Goal: Task Accomplishment & Management: Manage account settings

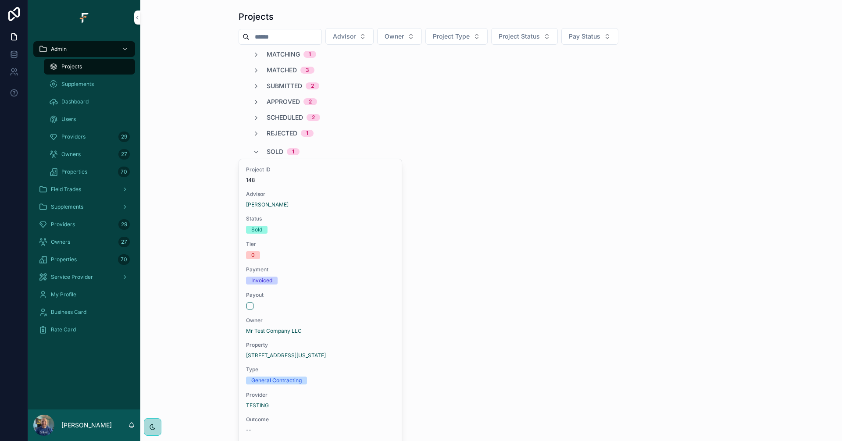
click at [273, 150] on span "Sold" at bounding box center [275, 151] width 17 height 9
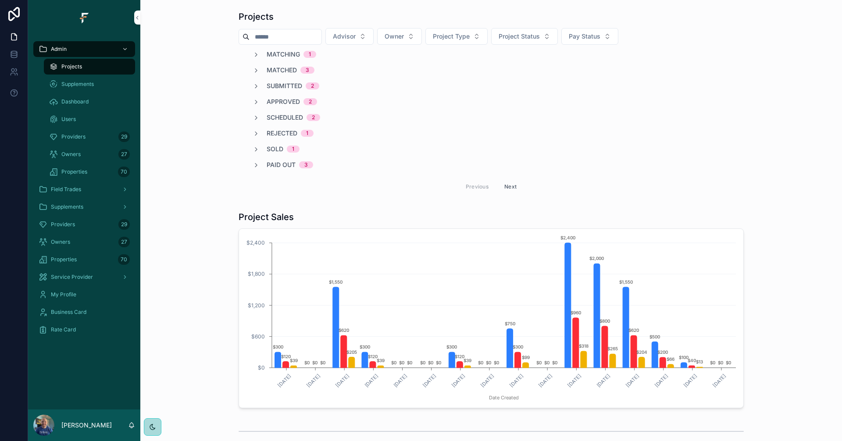
click at [70, 139] on span "Providers" at bounding box center [73, 136] width 24 height 7
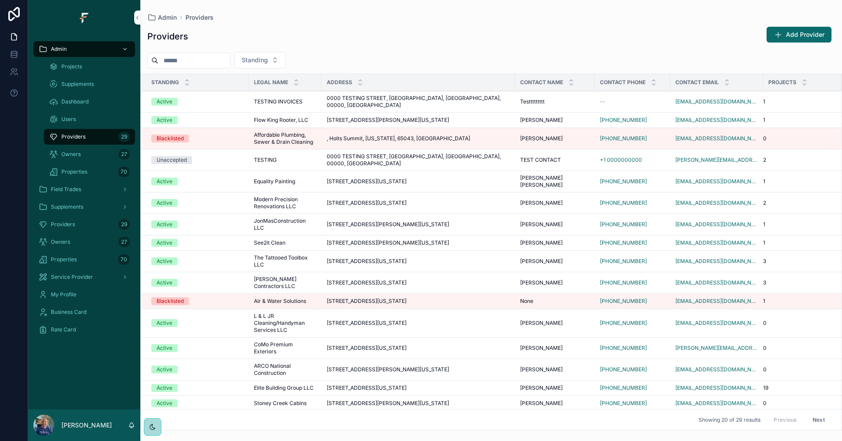
click at [229, 279] on div "Active" at bounding box center [197, 283] width 92 height 8
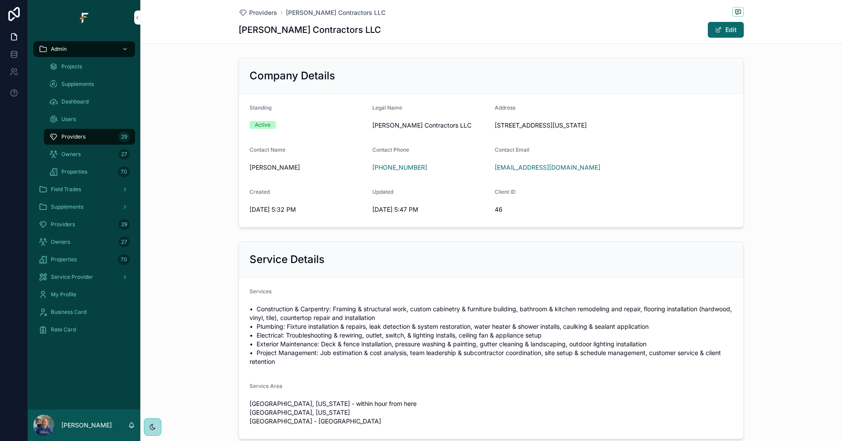
click at [0, 0] on icon "scrollable content" at bounding box center [0, 0] width 0 height 0
click at [88, 53] on div "Admin" at bounding box center [84, 49] width 91 height 14
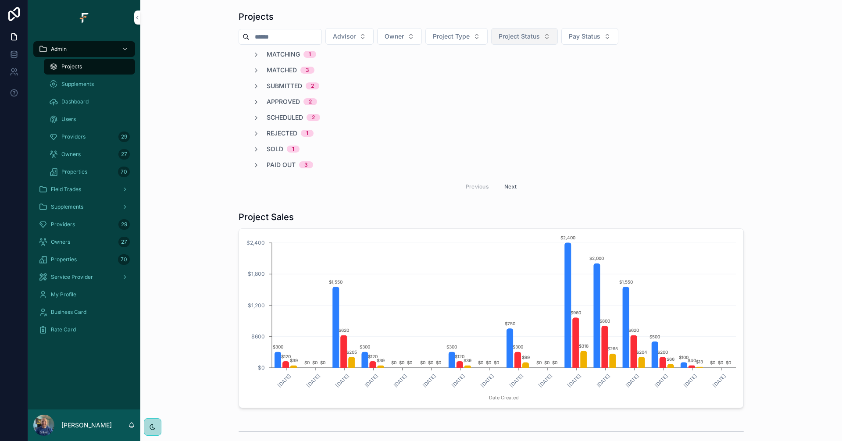
click at [540, 38] on span "Project Status" at bounding box center [519, 36] width 41 height 9
click at [517, 83] on div "Matching" at bounding box center [544, 86] width 122 height 14
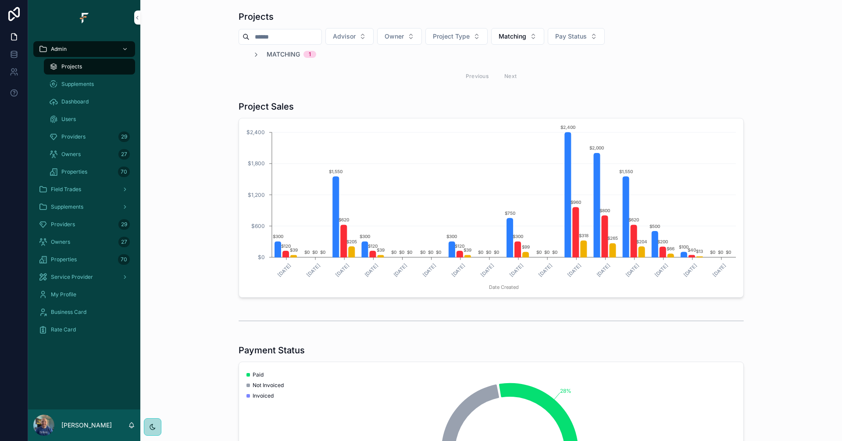
click at [281, 50] on span "Matching" at bounding box center [283, 54] width 33 height 9
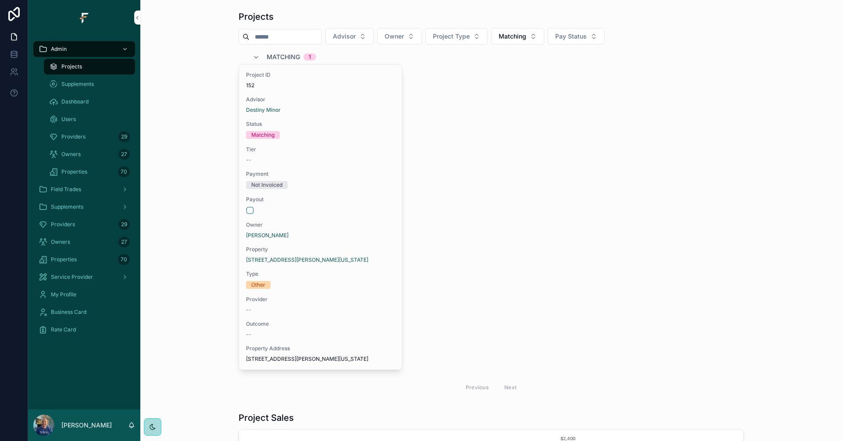
click at [283, 54] on span "Matching" at bounding box center [283, 57] width 33 height 9
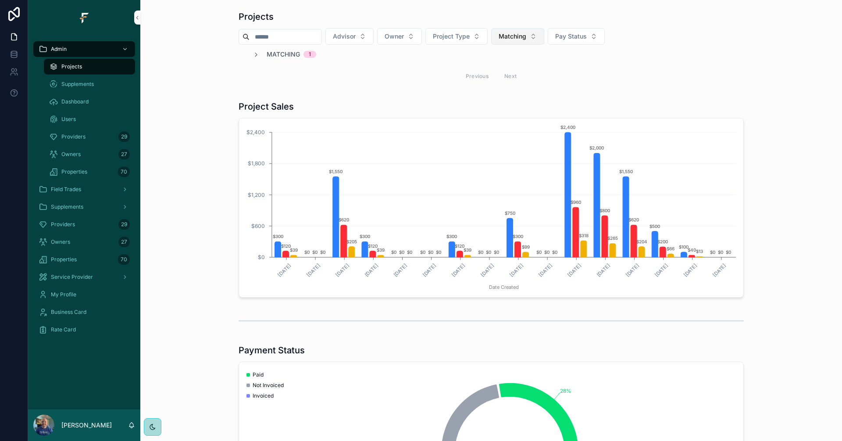
click at [526, 38] on span "Matching" at bounding box center [513, 36] width 28 height 9
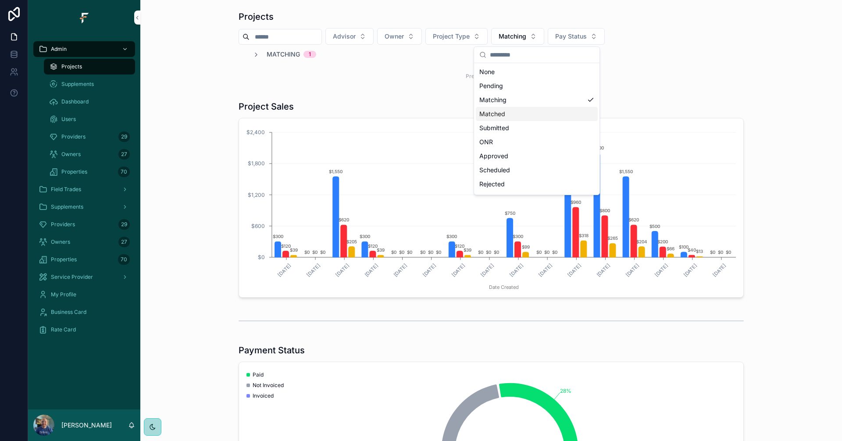
click at [516, 115] on div "Matched" at bounding box center [537, 114] width 122 height 14
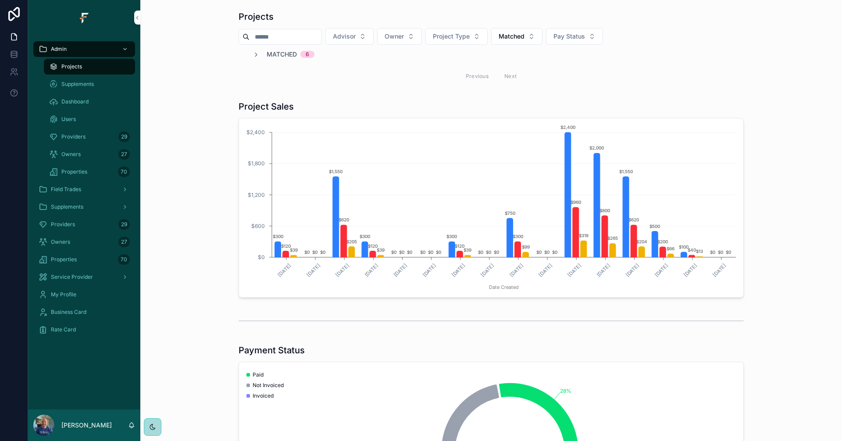
click at [281, 56] on span "Matched" at bounding box center [282, 54] width 30 height 9
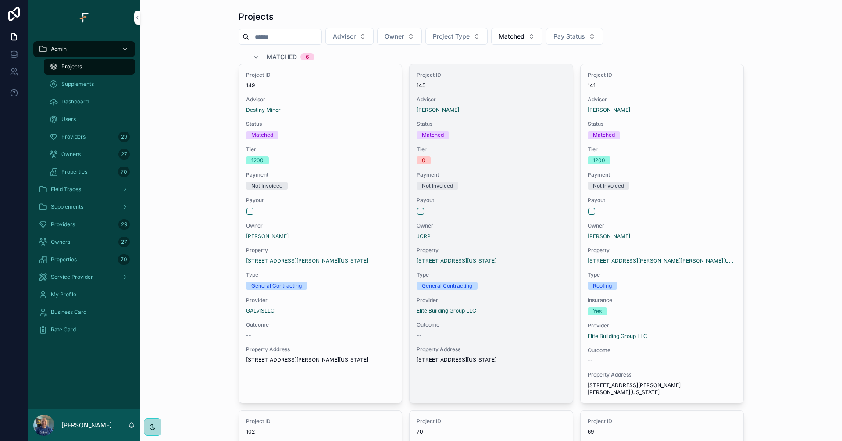
click at [503, 214] on div "scrollable content" at bounding box center [491, 211] width 148 height 7
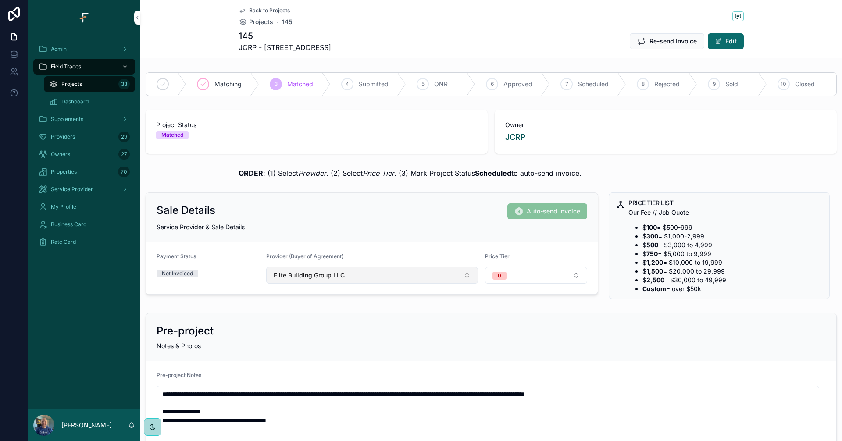
click at [445, 275] on button "Elite Building Group LLC" at bounding box center [372, 275] width 212 height 17
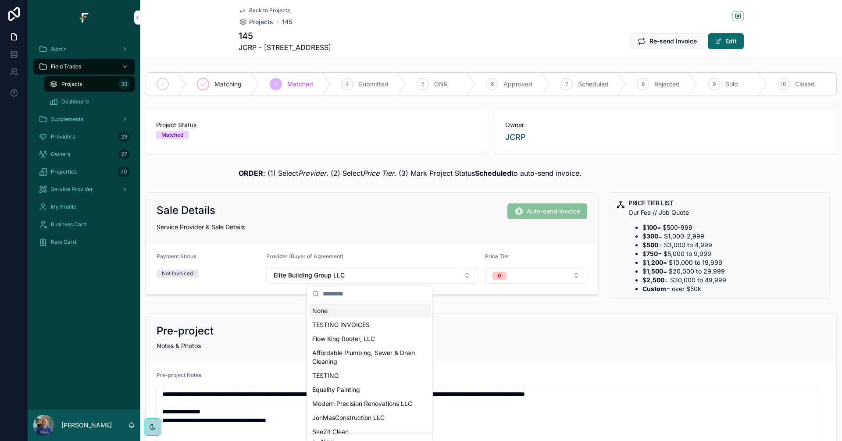
click at [375, 312] on div "None" at bounding box center [370, 311] width 122 height 14
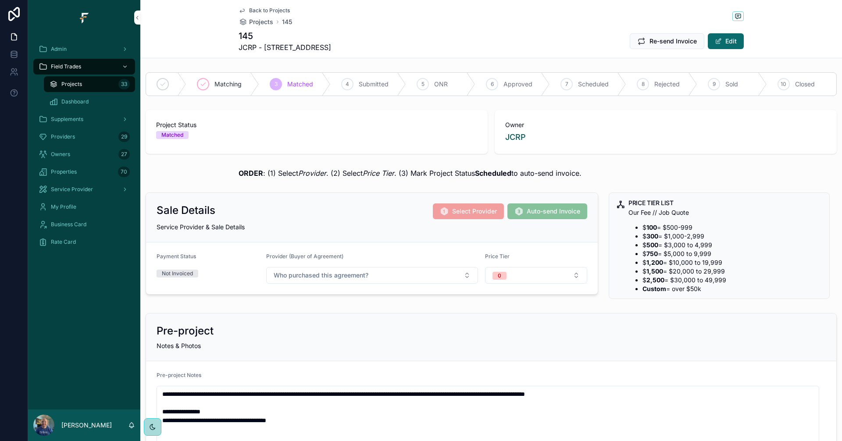
click at [222, 89] on div "Matching" at bounding box center [222, 84] width 73 height 23
click at [273, 9] on span "Back to Projects" at bounding box center [269, 10] width 41 height 7
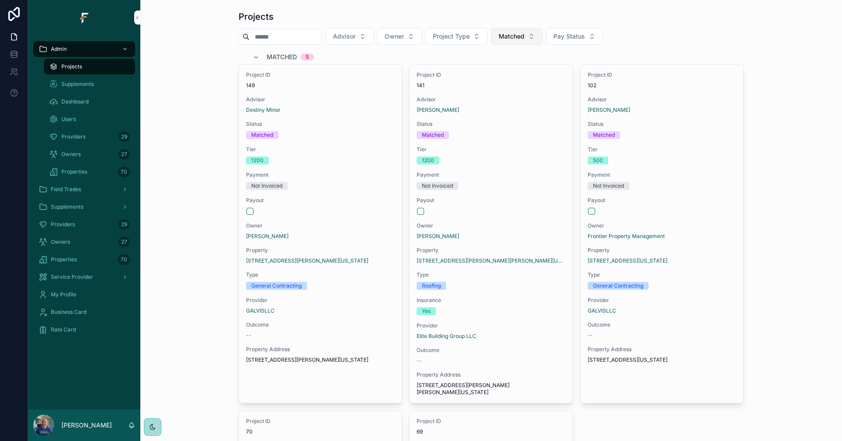
click at [543, 34] on button "Matched" at bounding box center [516, 36] width 51 height 17
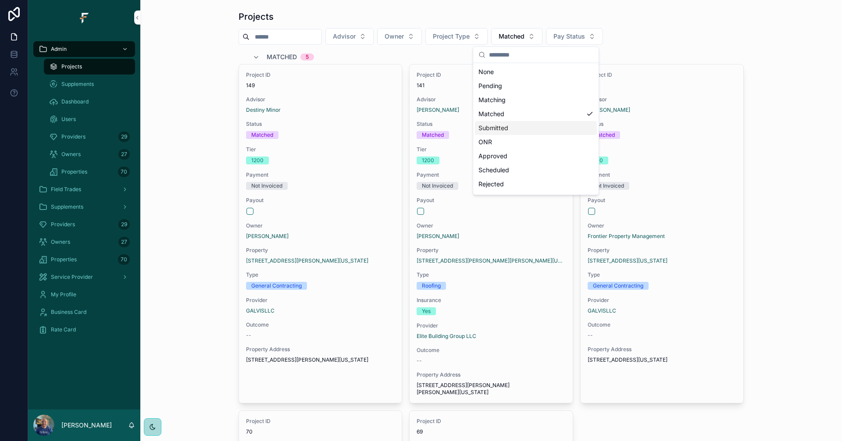
click at [526, 133] on div "Submitted" at bounding box center [536, 128] width 122 height 14
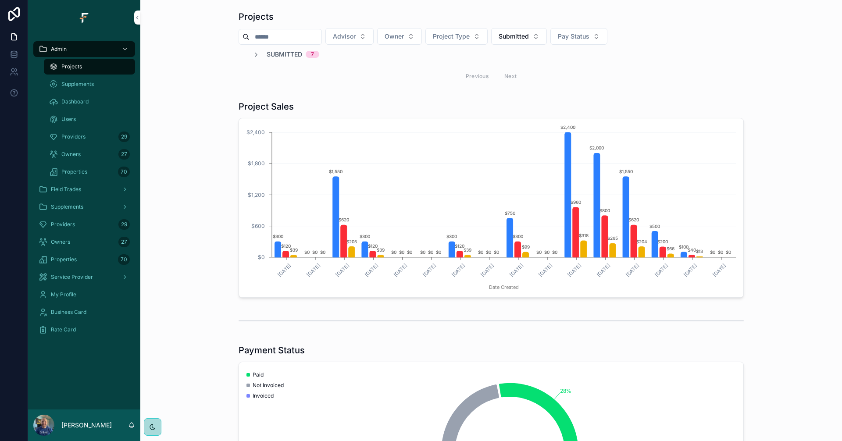
click at [278, 56] on span "Submitted" at bounding box center [285, 54] width 36 height 9
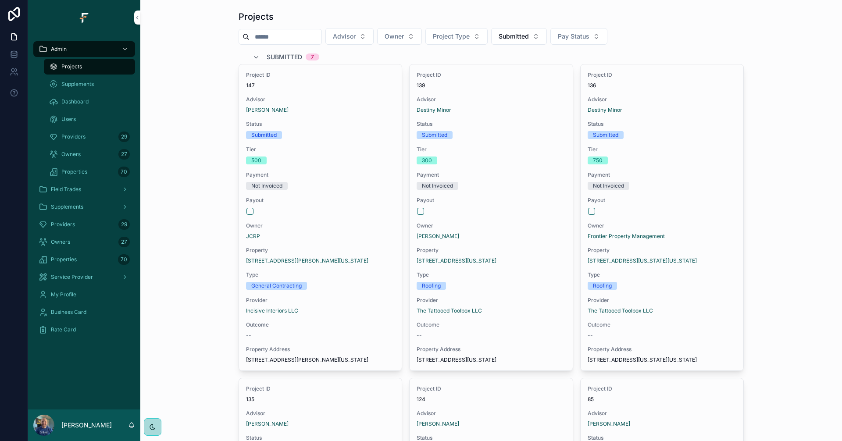
click at [287, 53] on span "Submitted" at bounding box center [285, 57] width 36 height 9
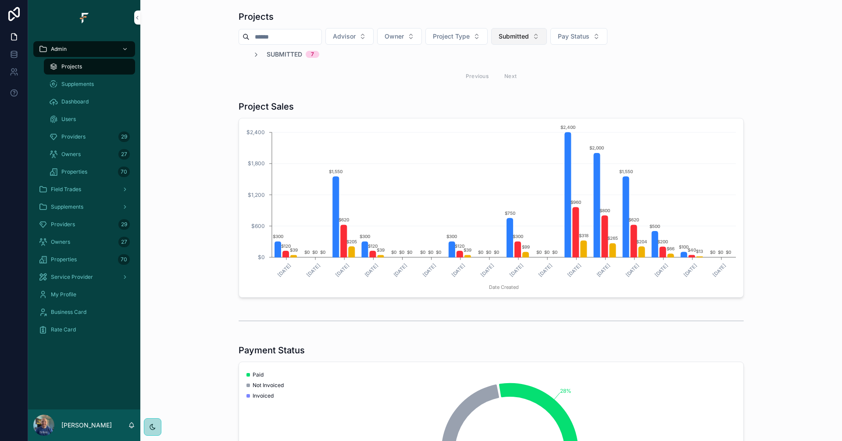
click at [529, 32] on span "Submitted" at bounding box center [514, 36] width 30 height 9
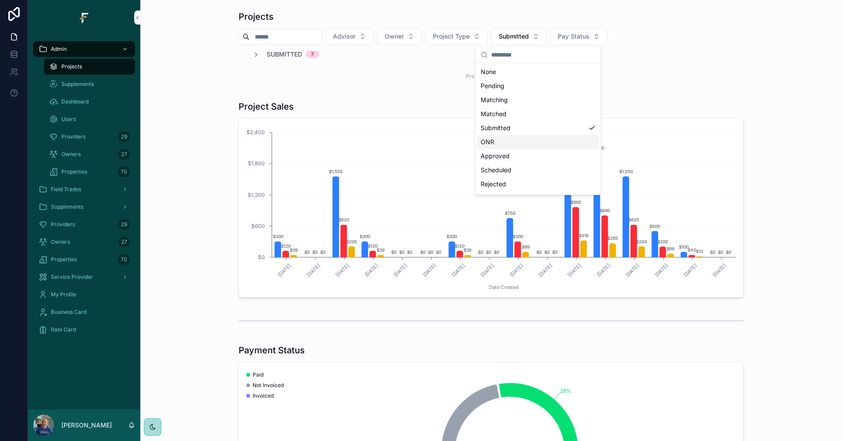
click at [518, 138] on div "ONR" at bounding box center [538, 142] width 122 height 14
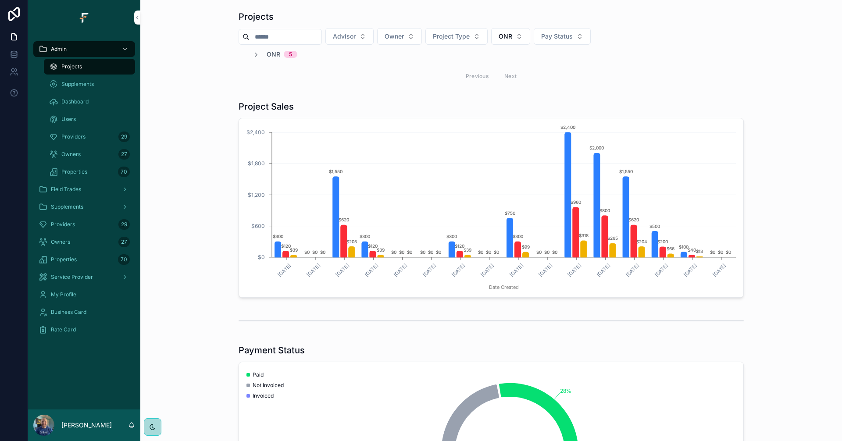
click at [272, 56] on span "ONR" at bounding box center [274, 54] width 14 height 9
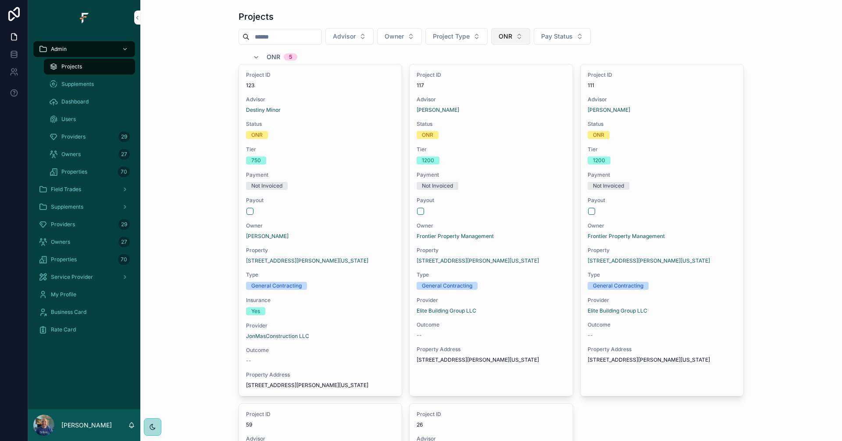
click at [512, 35] on span "ONR" at bounding box center [506, 36] width 14 height 9
click at [526, 155] on div "Approved" at bounding box center [530, 156] width 122 height 14
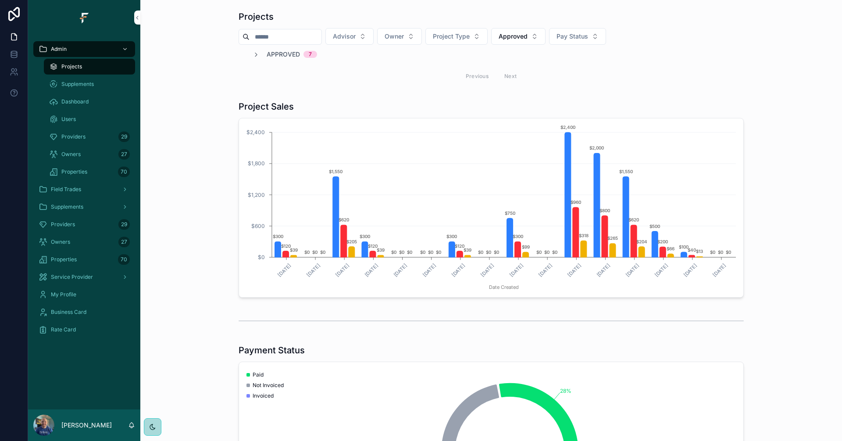
click at [274, 55] on span "Approved" at bounding box center [283, 54] width 33 height 9
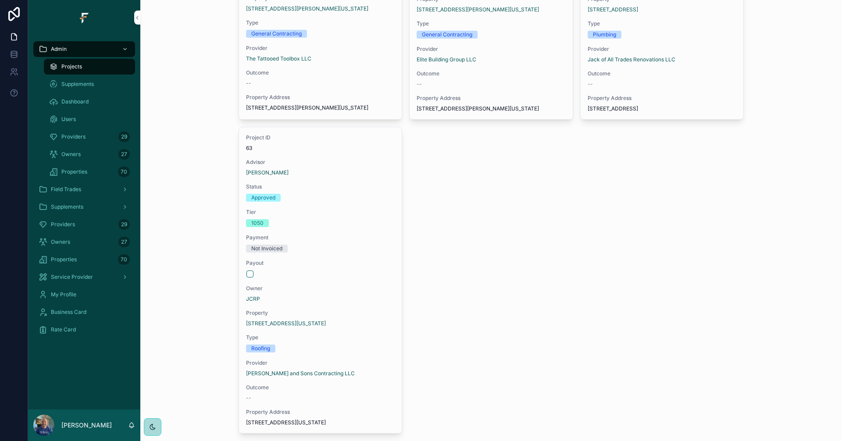
scroll to position [570, 0]
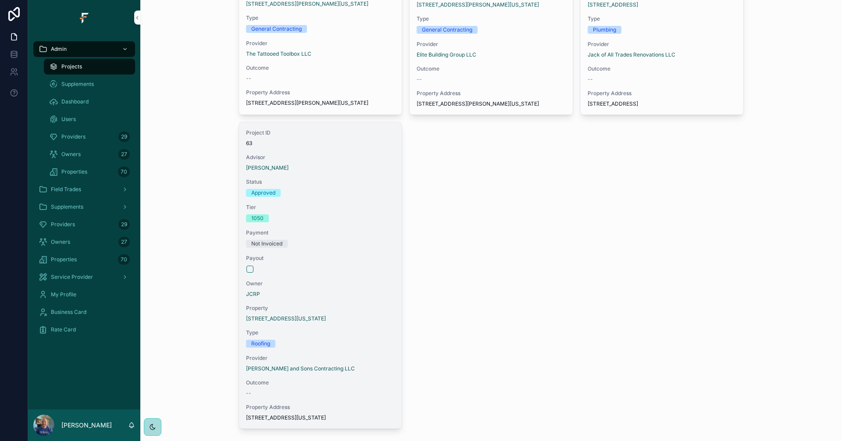
click at [372, 248] on div "Payment Not Invoiced" at bounding box center [320, 238] width 149 height 18
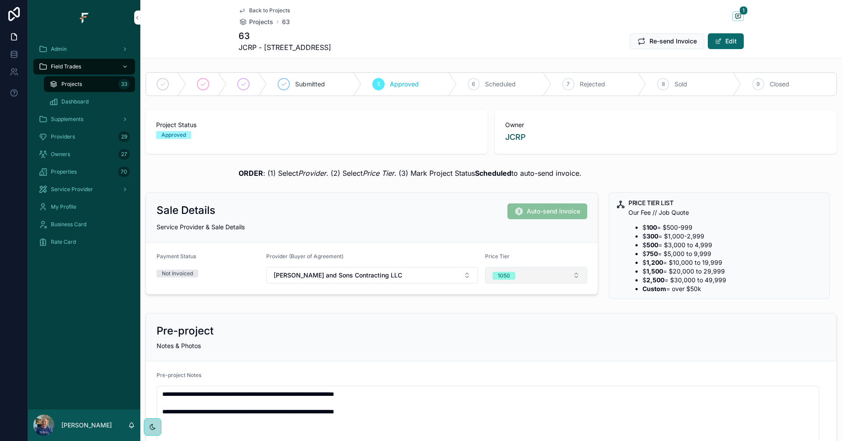
click at [556, 272] on button "1050" at bounding box center [536, 275] width 103 height 17
click at [418, 205] on div "Sale Details Auto-send Invoice" at bounding box center [372, 212] width 431 height 16
click at [264, 9] on span "Back to Projects" at bounding box center [269, 10] width 41 height 7
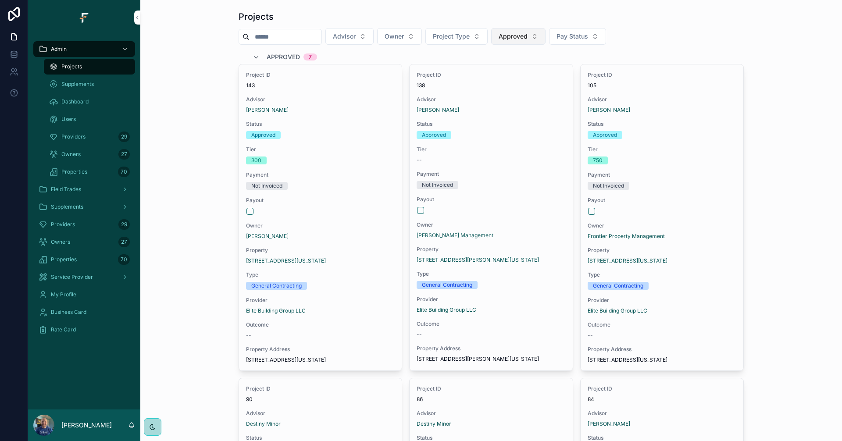
click at [528, 36] on span "Approved" at bounding box center [513, 36] width 29 height 9
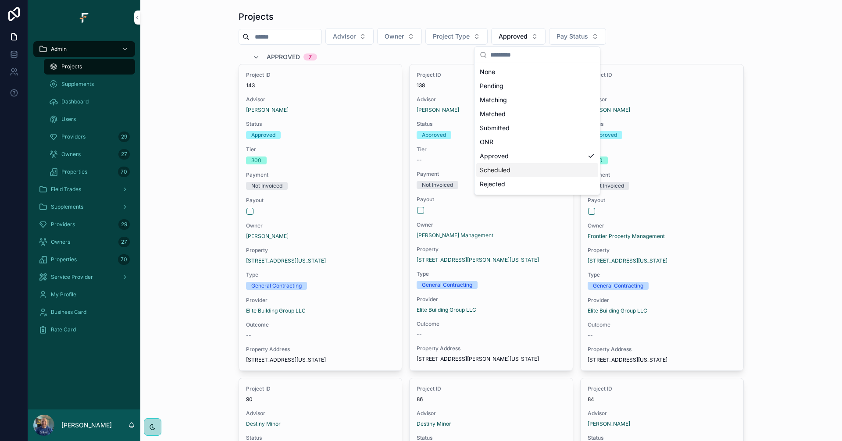
click at [506, 170] on div "Scheduled" at bounding box center [537, 170] width 122 height 14
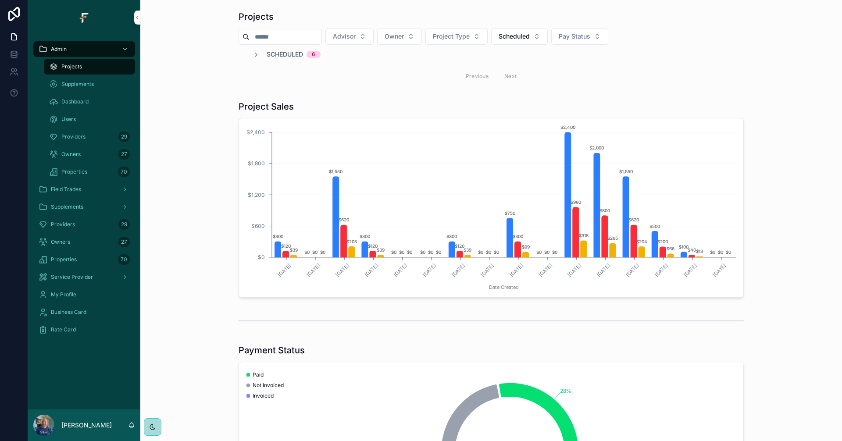
click at [282, 52] on span "Scheduled" at bounding box center [285, 54] width 36 height 9
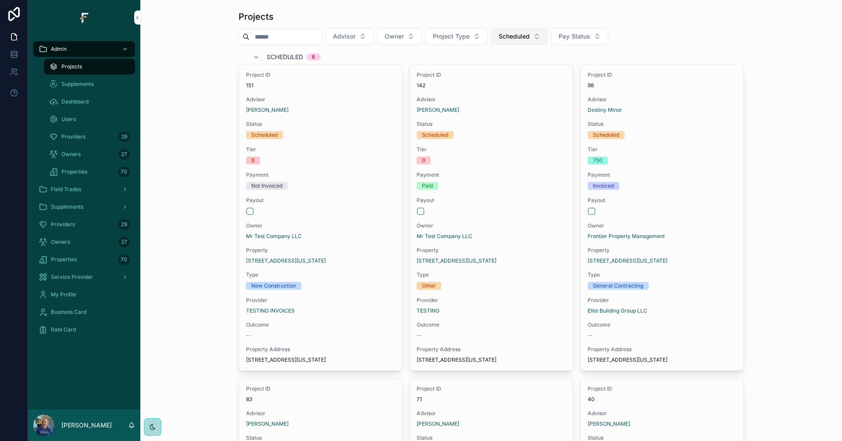
click at [548, 41] on button "Scheduled" at bounding box center [519, 36] width 57 height 17
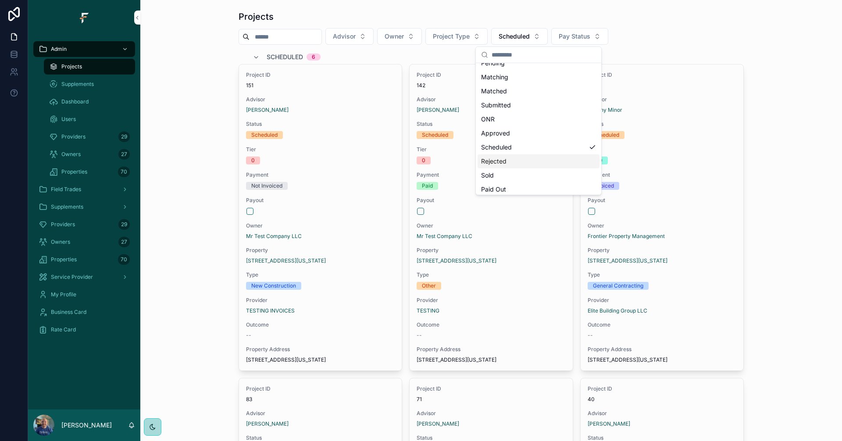
scroll to position [40, 0]
click at [511, 161] on div "Sold" at bounding box center [539, 158] width 122 height 14
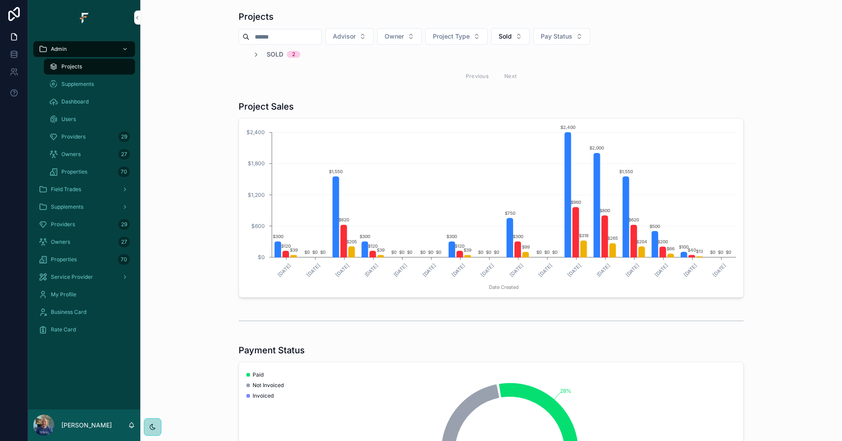
click at [262, 52] on div "Sold 2" at bounding box center [277, 54] width 48 height 9
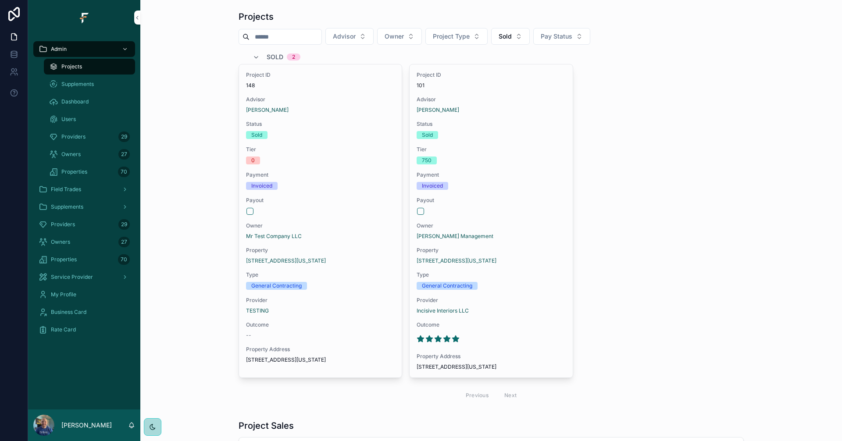
click at [274, 57] on span "Sold" at bounding box center [275, 57] width 17 height 9
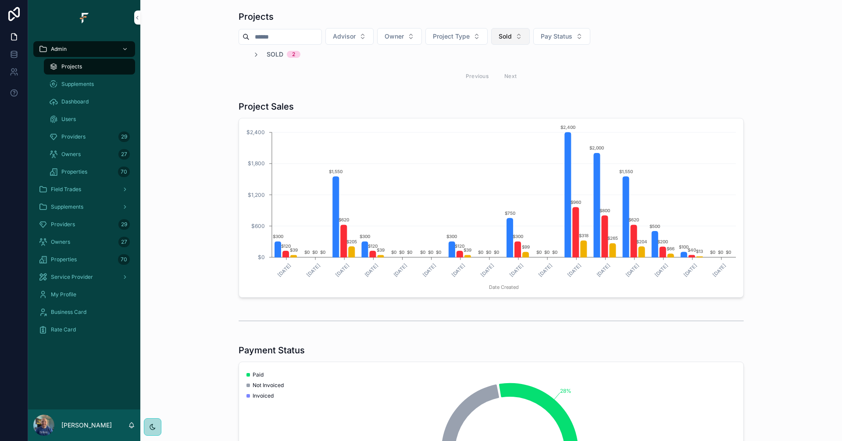
click at [530, 36] on button "Sold" at bounding box center [510, 36] width 39 height 17
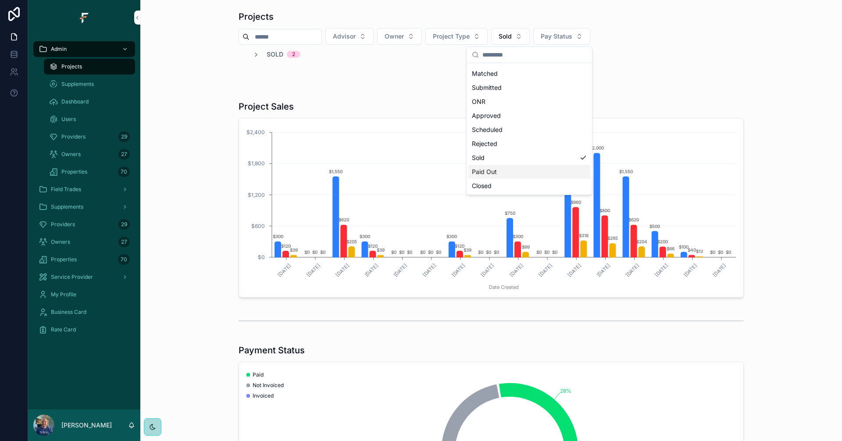
click at [506, 170] on div "Paid Out" at bounding box center [529, 172] width 122 height 14
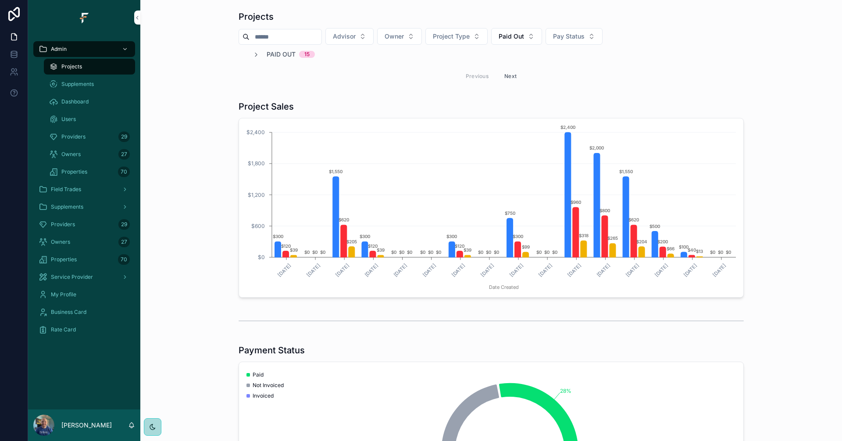
click at [286, 57] on span "Paid Out" at bounding box center [281, 54] width 29 height 9
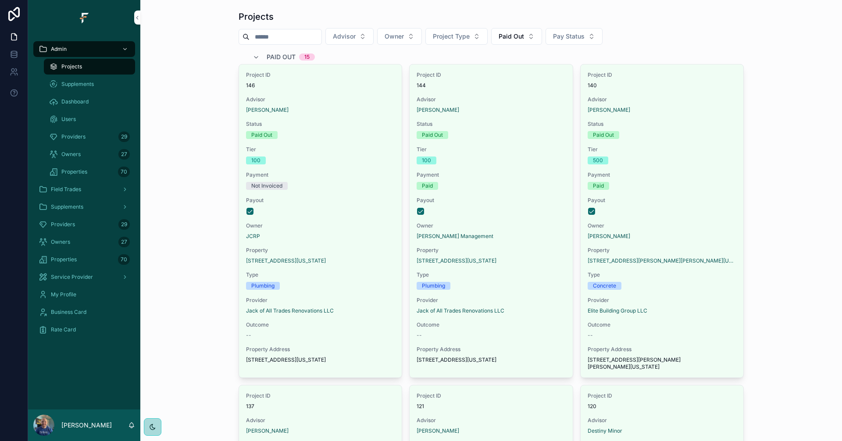
click at [286, 57] on span "Paid Out" at bounding box center [281, 57] width 29 height 9
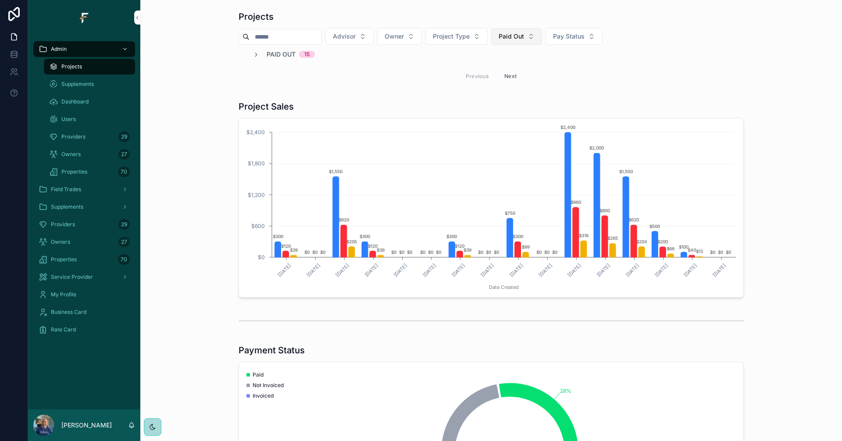
click at [542, 43] on button "Paid Out" at bounding box center [516, 36] width 51 height 17
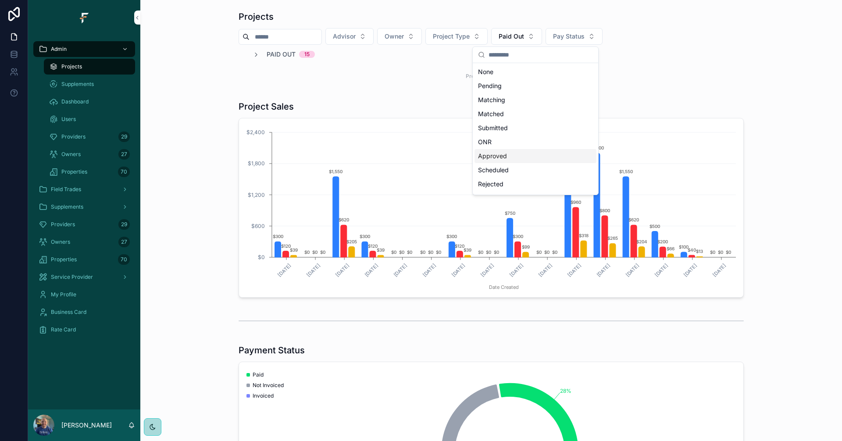
scroll to position [40, 0]
click at [508, 186] on div "Closed" at bounding box center [536, 186] width 122 height 14
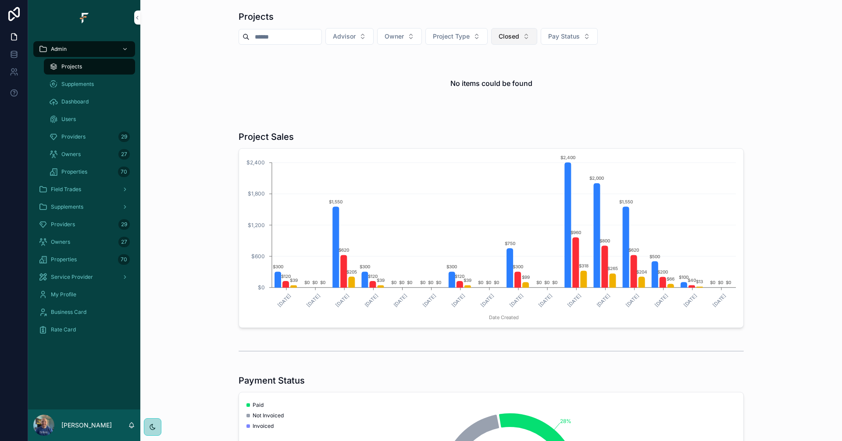
click at [537, 38] on button "Closed" at bounding box center [514, 36] width 46 height 17
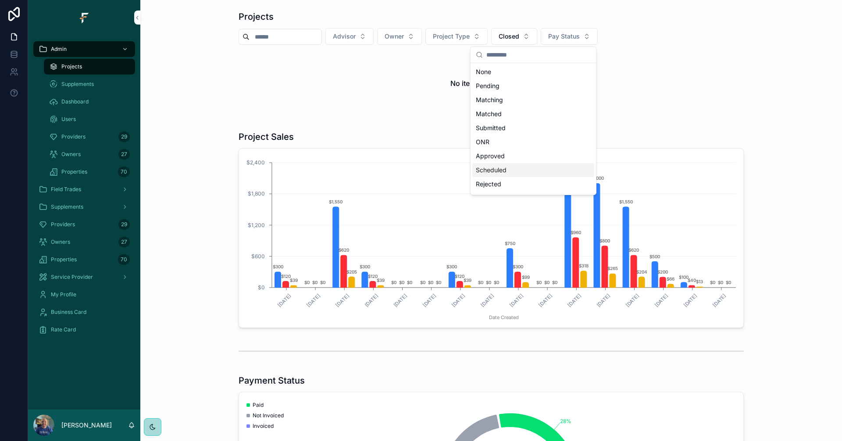
scroll to position [40, 0]
click at [502, 172] on div "Paid Out" at bounding box center [533, 172] width 122 height 14
